Goal: Check status: Check status

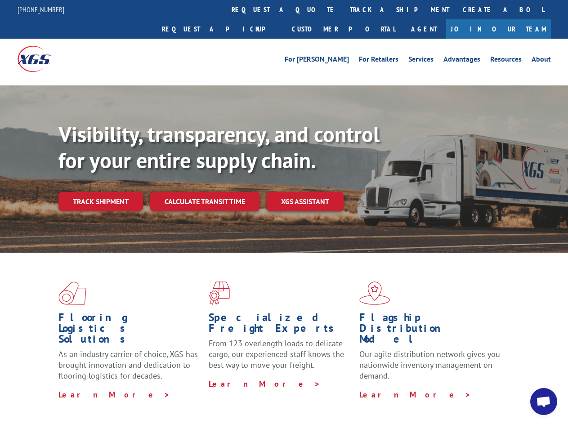
click at [284, 212] on div "Visibility, transparency, and control for your entire supply chain. Track shipm…" at bounding box center [312, 183] width 509 height 125
click at [343, 9] on link "track a shipment" at bounding box center [399, 9] width 113 height 19
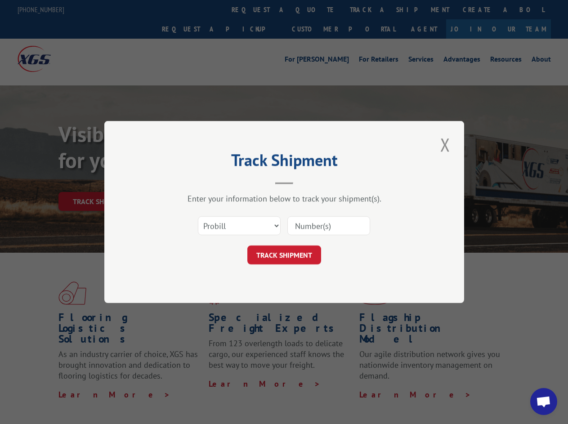
click at [314, 9] on div "Track Shipment Enter your information below to track your shipment(s). Select c…" at bounding box center [284, 212] width 568 height 424
click at [370, 9] on div "Track Shipment Enter your information below to track your shipment(s). Select c…" at bounding box center [284, 212] width 568 height 424
click at [100, 182] on div "Track Shipment Enter your information below to track your shipment(s). Select c…" at bounding box center [284, 212] width 568 height 424
click at [204, 182] on header "Track Shipment" at bounding box center [284, 169] width 270 height 31
click at [305, 182] on header "Track Shipment" at bounding box center [284, 169] width 270 height 31
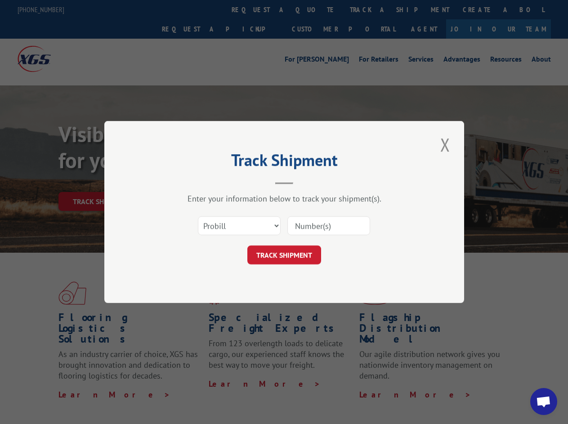
click at [543, 401] on span "Open chat" at bounding box center [543, 402] width 15 height 13
